Goal: Obtain resource: Download file/media

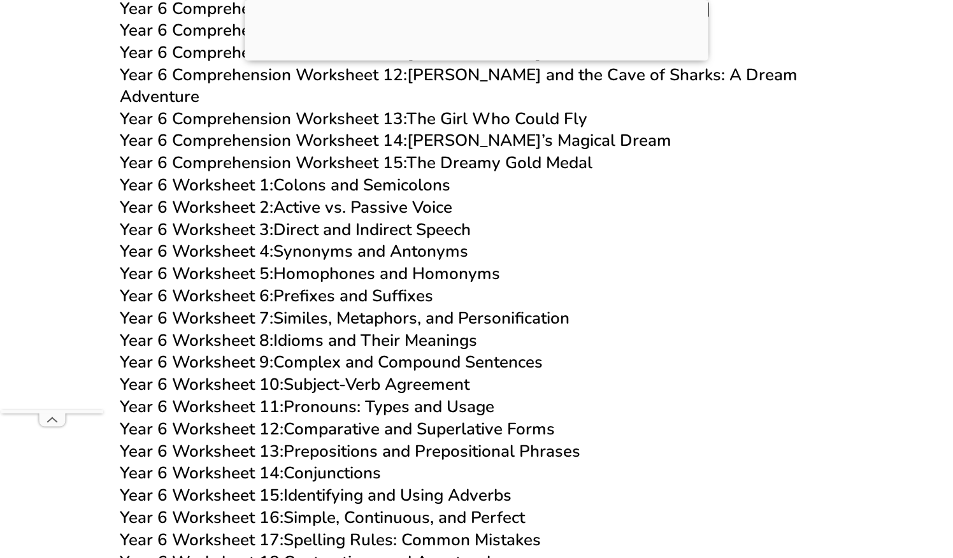
scroll to position [7218, 0]
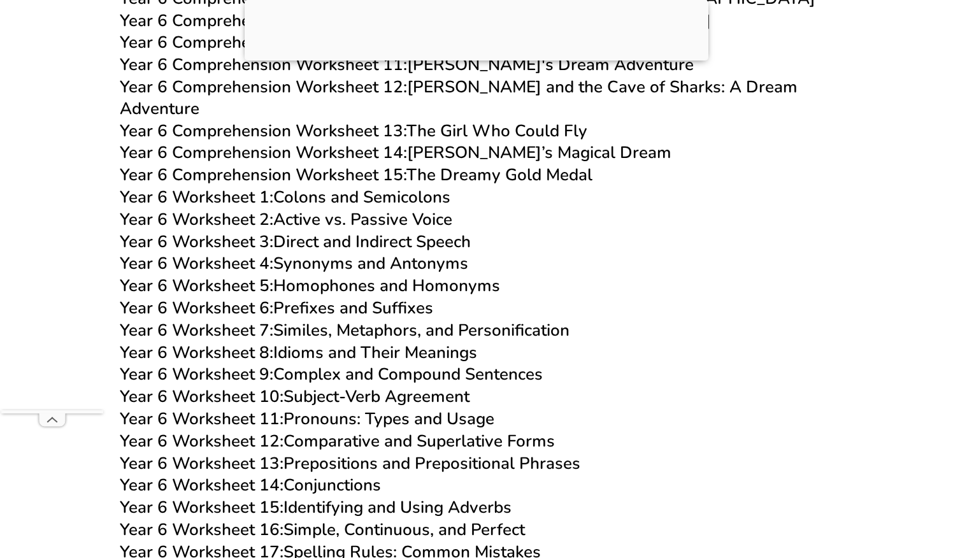
click at [540, 164] on link "Year 6 Comprehension Worksheet 15: The Dreamy Gold Medal" at bounding box center [356, 175] width 473 height 22
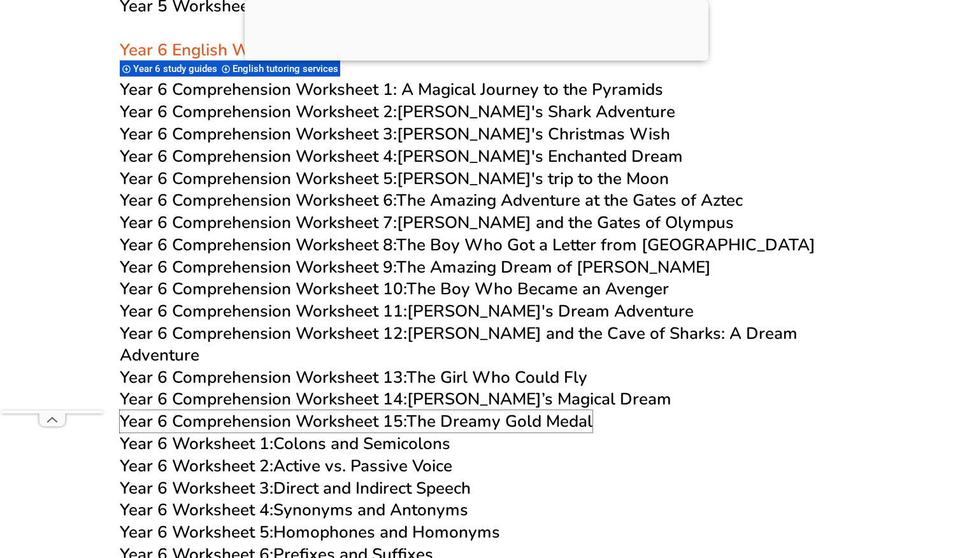
scroll to position [6970, 0]
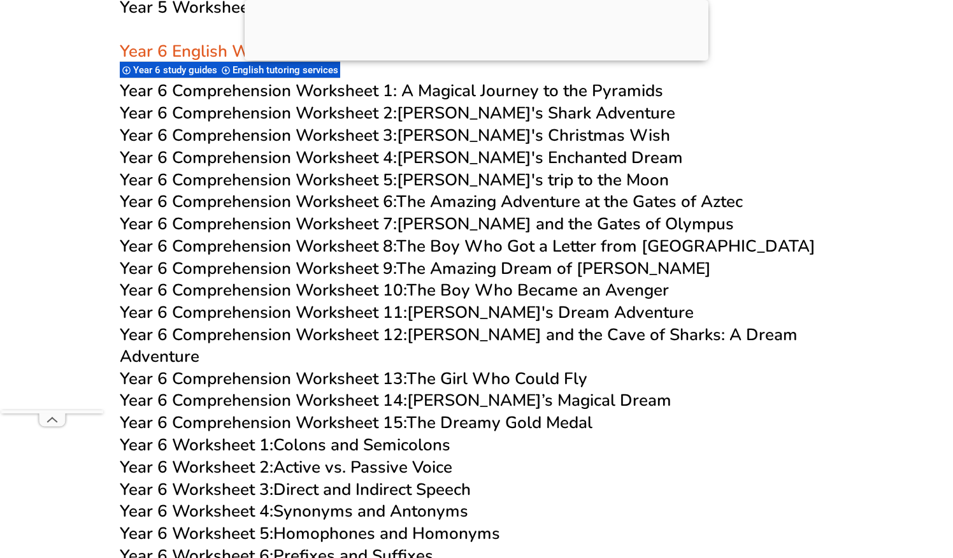
click at [456, 389] on link "Year 6 Comprehension Worksheet 14: [PERSON_NAME]’s Magical Dream" at bounding box center [396, 400] width 552 height 22
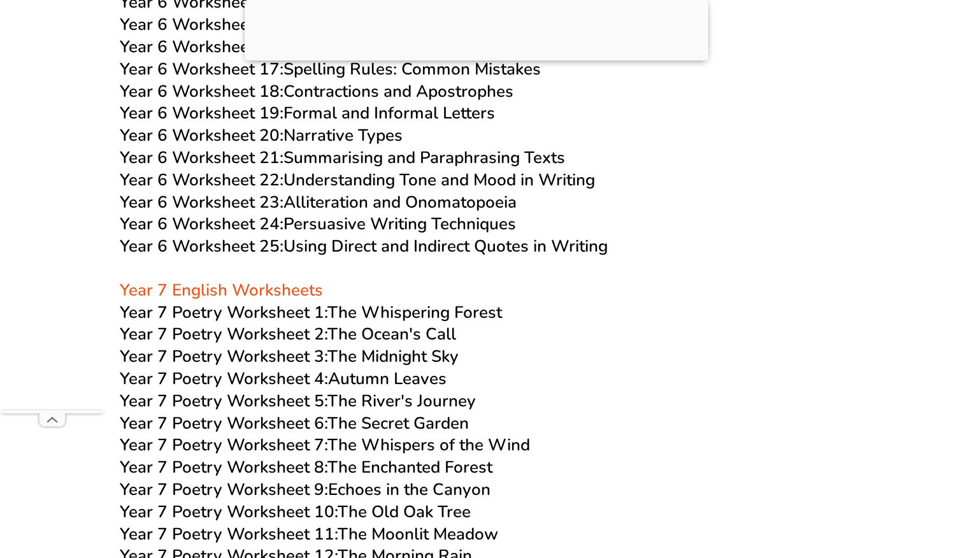
scroll to position [7716, 0]
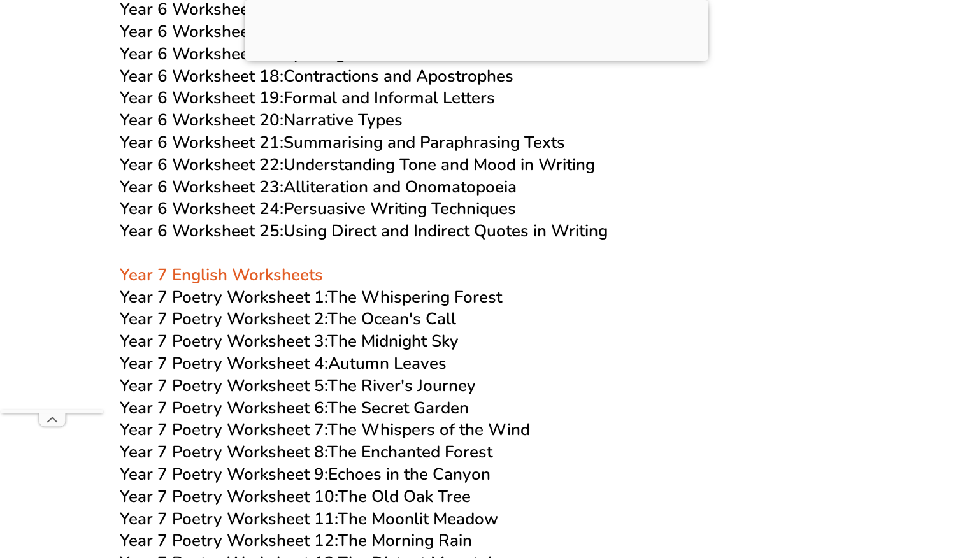
click at [390, 330] on link "Year 7 Poetry Worksheet 3: The Midnight Sky" at bounding box center [289, 341] width 339 height 22
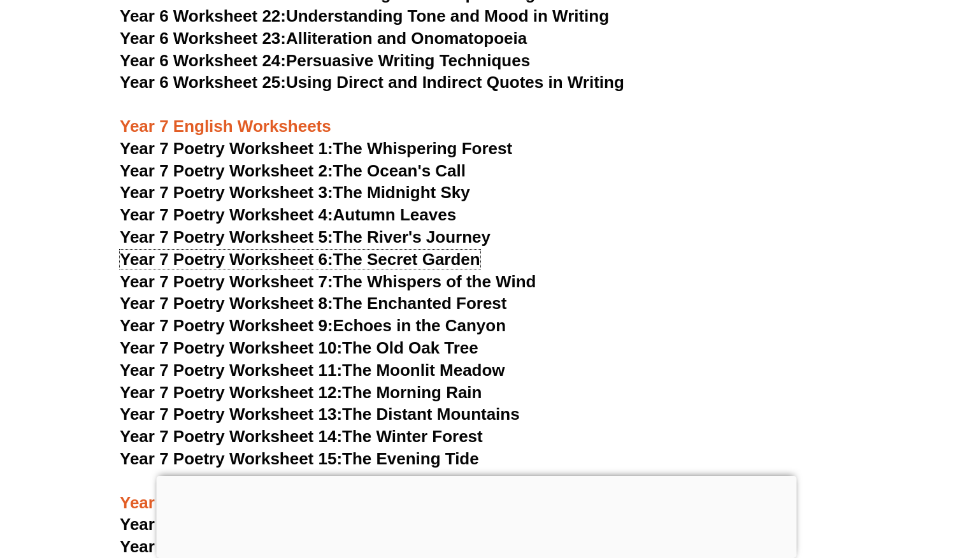
scroll to position [7841, 0]
